Goal: Task Accomplishment & Management: Complete application form

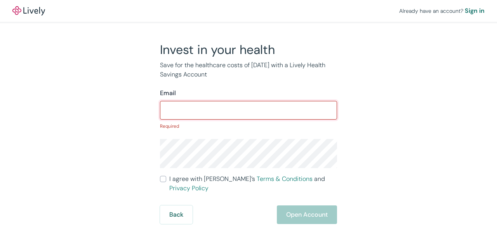
click at [211, 115] on input "Email" at bounding box center [248, 111] width 177 height 16
click at [252, 113] on input "Email" at bounding box center [248, 111] width 177 height 16
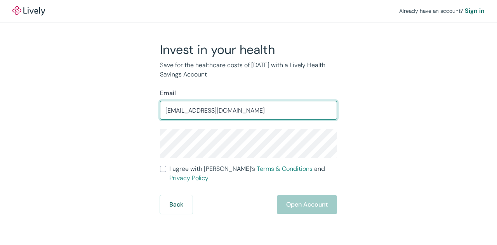
type input "[EMAIL_ADDRESS][DOMAIN_NAME]"
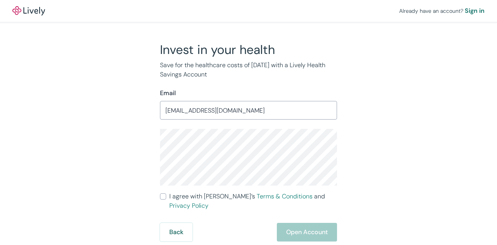
click at [163, 197] on input "I agree with Lively’s Terms & Conditions and Privacy Policy" at bounding box center [163, 196] width 6 height 6
checkbox input "true"
click at [300, 223] on button "Open Account" at bounding box center [307, 232] width 60 height 19
click at [320, 223] on div "Back Just a moment" at bounding box center [248, 232] width 177 height 19
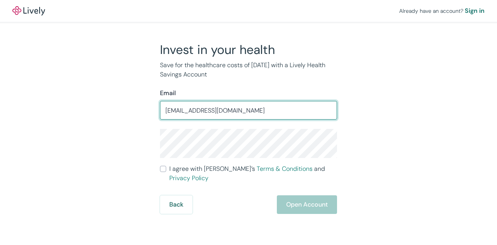
type input "[EMAIL_ADDRESS][DOMAIN_NAME]"
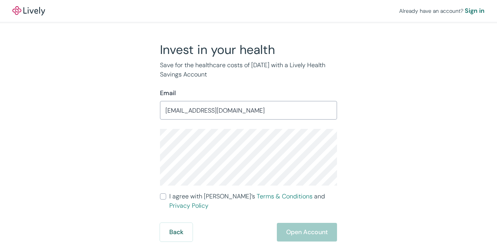
click at [166, 200] on label "I agree with Lively’s Terms & Conditions and Privacy Policy" at bounding box center [248, 201] width 177 height 19
click at [166, 200] on input "I agree with Lively’s Terms & Conditions and Privacy Policy" at bounding box center [163, 196] width 6 height 6
checkbox input "true"
click at [300, 225] on button "Open Account" at bounding box center [307, 232] width 60 height 19
